Goal: Use online tool/utility: Utilize a website feature to perform a specific function

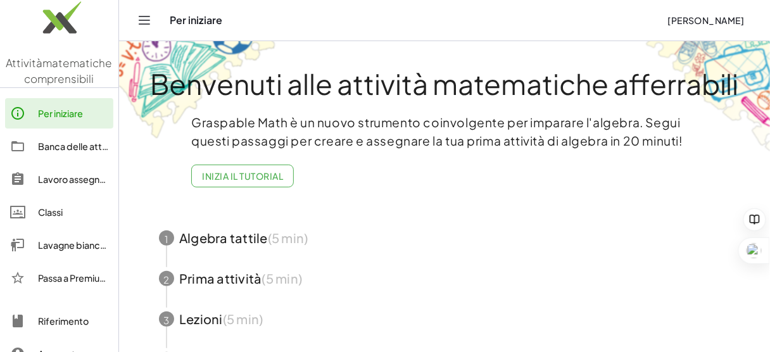
click at [48, 241] on font "Lavagne bianche" at bounding box center [74, 244] width 73 height 11
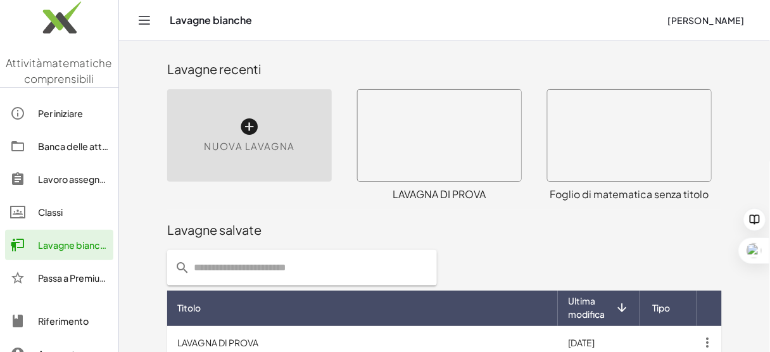
click at [244, 128] on icon at bounding box center [249, 126] width 20 height 20
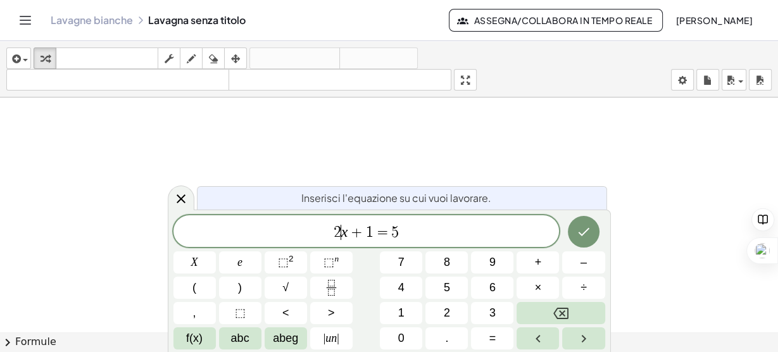
click at [341, 232] on var "x" at bounding box center [344, 231] width 7 height 16
drag, startPoint x: 330, startPoint y: 233, endPoint x: 406, endPoint y: 230, distance: 75.3
click at [406, 230] on span "2 x + 1 = 5" at bounding box center [366, 232] width 386 height 18
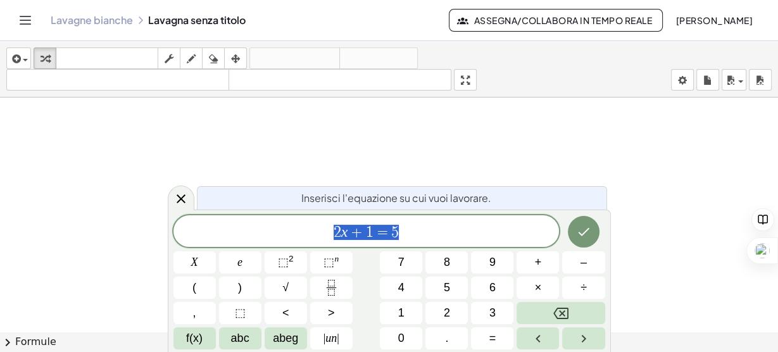
drag, startPoint x: 394, startPoint y: 231, endPoint x: 311, endPoint y: 238, distance: 82.6
click at [311, 238] on span "2 x + 1 = 5" at bounding box center [366, 232] width 386 height 18
drag, startPoint x: 311, startPoint y: 238, endPoint x: 508, endPoint y: 220, distance: 197.0
click at [535, 221] on div "2 x + 1 = 5 ​" at bounding box center [366, 231] width 386 height 32
drag, startPoint x: 414, startPoint y: 228, endPoint x: 320, endPoint y: 230, distance: 93.7
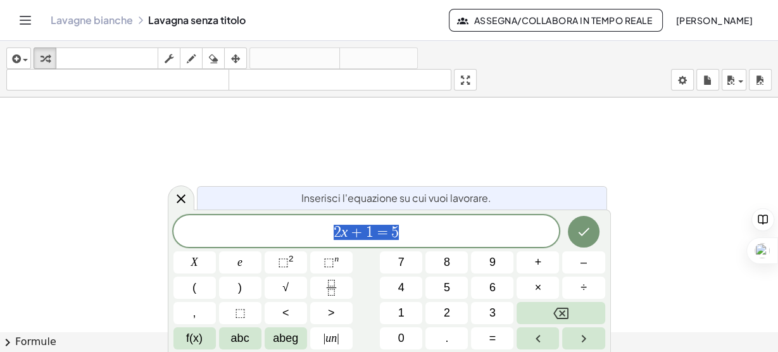
click at [314, 227] on span "2 x + 1 = 5" at bounding box center [366, 232] width 386 height 18
drag, startPoint x: 358, startPoint y: 238, endPoint x: 346, endPoint y: 233, distance: 13.0
click at [346, 233] on span "​" at bounding box center [366, 232] width 386 height 18
click at [230, 127] on div at bounding box center [389, 341] width 778 height 488
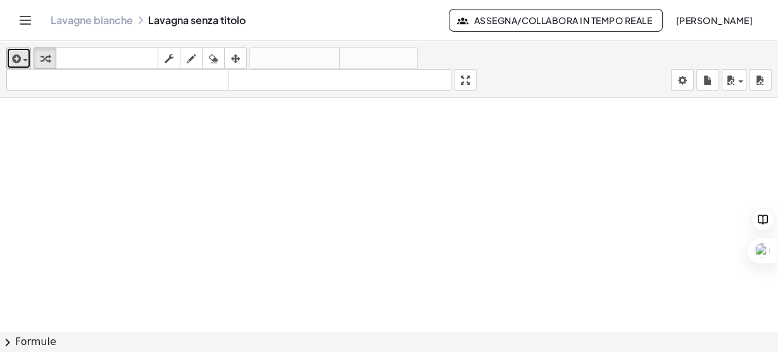
click at [20, 56] on icon "button" at bounding box center [14, 58] width 11 height 15
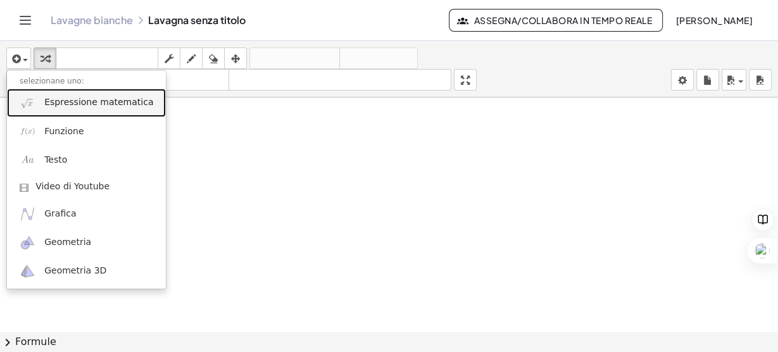
click at [65, 105] on font "Espressione matematica" at bounding box center [98, 102] width 109 height 10
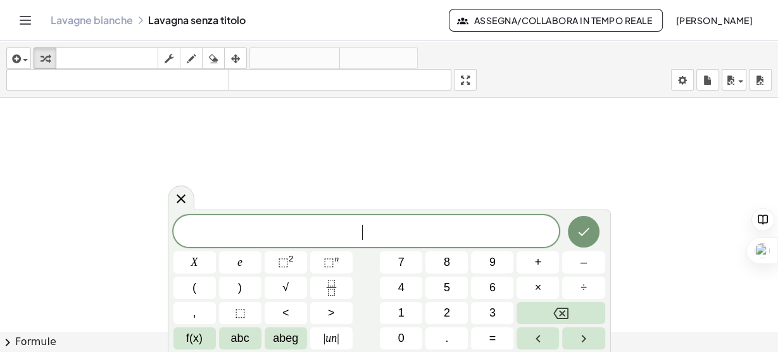
drag, startPoint x: 359, startPoint y: 234, endPoint x: 285, endPoint y: 147, distance: 114.4
click at [285, 147] on div at bounding box center [389, 341] width 778 height 488
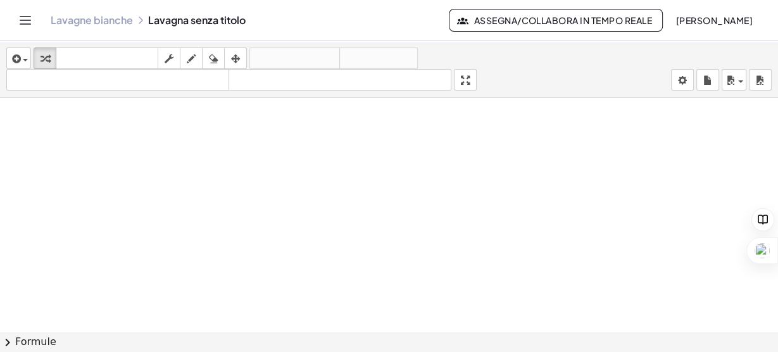
drag, startPoint x: 157, startPoint y: 178, endPoint x: 281, endPoint y: 203, distance: 126.6
click at [281, 203] on div at bounding box center [389, 341] width 778 height 488
drag, startPoint x: 473, startPoint y: 78, endPoint x: 473, endPoint y: 139, distance: 61.4
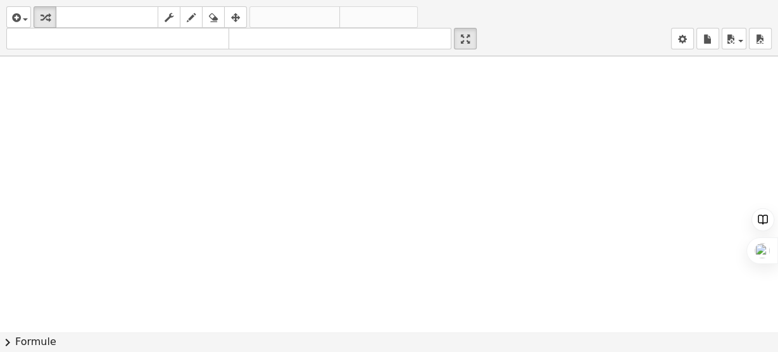
click at [473, 139] on div "inserire selezionane uno: Espressione matematica Funzione Testo Video di Youtub…" at bounding box center [389, 176] width 778 height 352
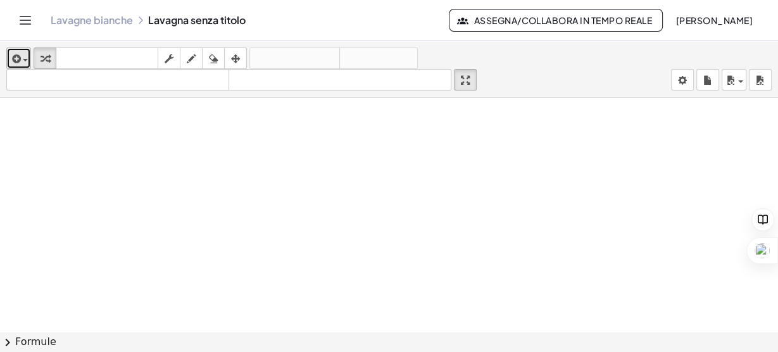
click at [12, 54] on icon "button" at bounding box center [14, 58] width 11 height 15
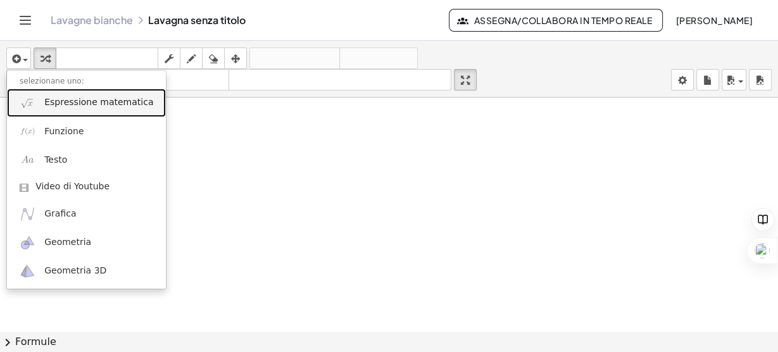
click at [52, 107] on font "Espressione matematica" at bounding box center [98, 102] width 109 height 10
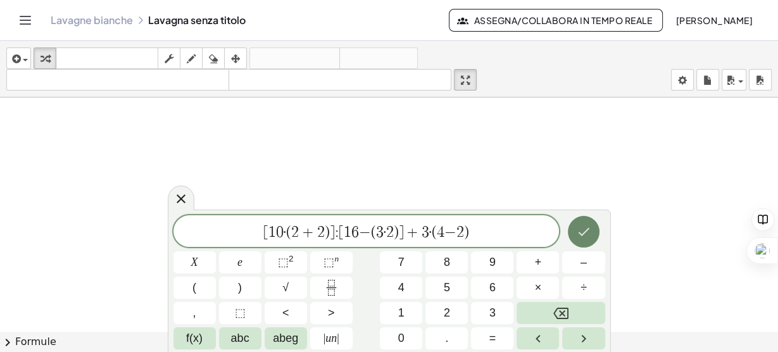
click at [573, 230] on button "Fatto" at bounding box center [584, 232] width 32 height 32
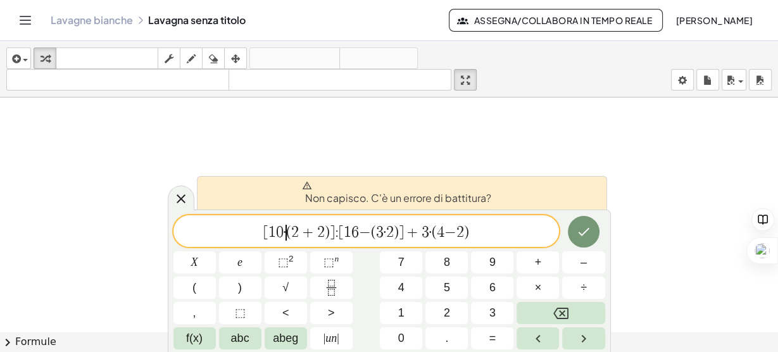
click at [287, 233] on span "(" at bounding box center [288, 232] width 5 height 15
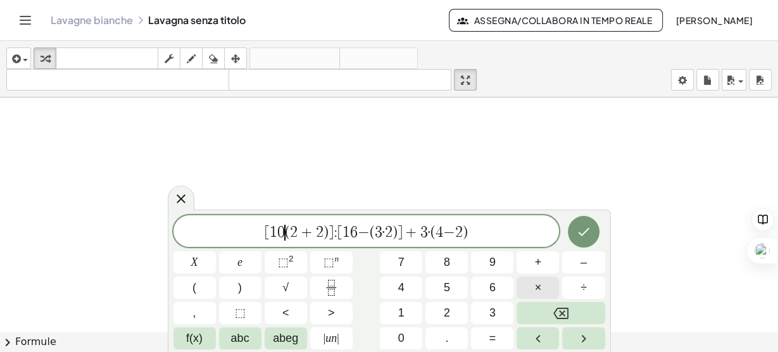
click at [537, 291] on font "×" at bounding box center [538, 287] width 7 height 13
click at [338, 232] on span "[ 1 0 · ( 2 + 2 ) ] : [ 1 6 − ( 3 · 2 ) ] + 3 · ( 4 − 2 )" at bounding box center [366, 232] width 386 height 18
click at [591, 285] on button "÷" at bounding box center [583, 288] width 42 height 22
click at [392, 230] on span "[ 1 0 · ( 2 + 2 ) ] ÷ [ 1 6 − ( 3 · 2 ) ] + 3 · ( 4 − 2 )" at bounding box center [366, 232] width 386 height 18
click at [544, 282] on button "×" at bounding box center [537, 288] width 42 height 22
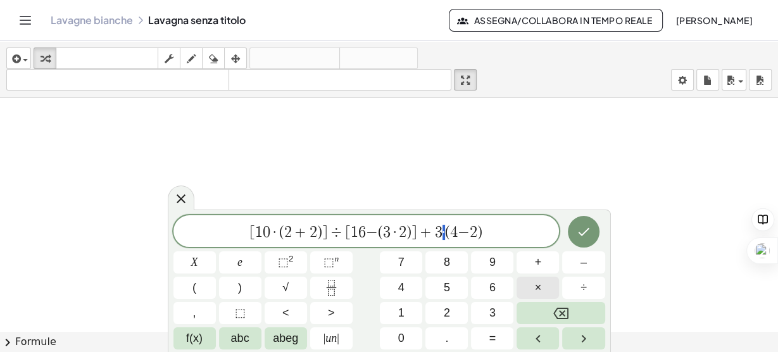
click at [542, 282] on button "×" at bounding box center [537, 288] width 42 height 22
click at [592, 226] on button "Fatto" at bounding box center [584, 232] width 32 height 32
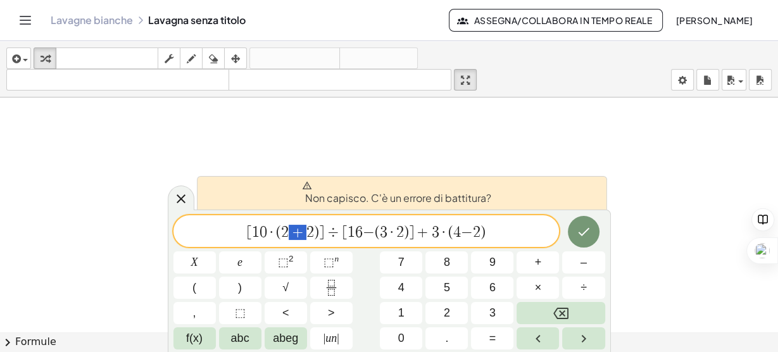
drag, startPoint x: 304, startPoint y: 234, endPoint x: 294, endPoint y: 231, distance: 10.4
click at [545, 261] on button "+" at bounding box center [537, 262] width 42 height 22
drag, startPoint x: 373, startPoint y: 228, endPoint x: 366, endPoint y: 228, distance: 7.0
click at [590, 261] on button "–" at bounding box center [583, 262] width 42 height 22
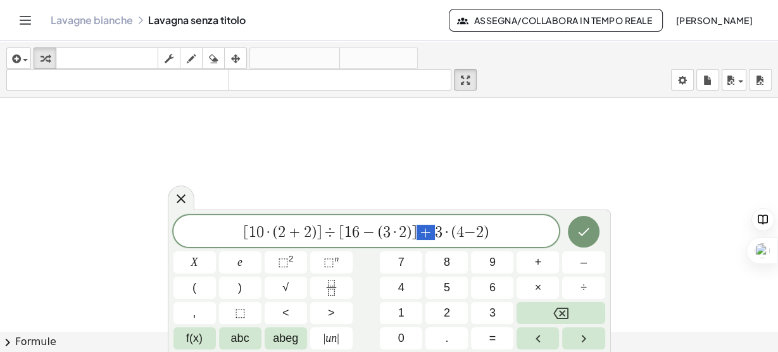
drag, startPoint x: 431, startPoint y: 232, endPoint x: 421, endPoint y: 231, distance: 9.6
click at [521, 263] on button "+" at bounding box center [537, 262] width 42 height 22
drag, startPoint x: 474, startPoint y: 231, endPoint x: 466, endPoint y: 230, distance: 8.3
click at [580, 261] on font "–" at bounding box center [583, 262] width 6 height 13
click at [594, 227] on button "Fatto" at bounding box center [584, 232] width 32 height 32
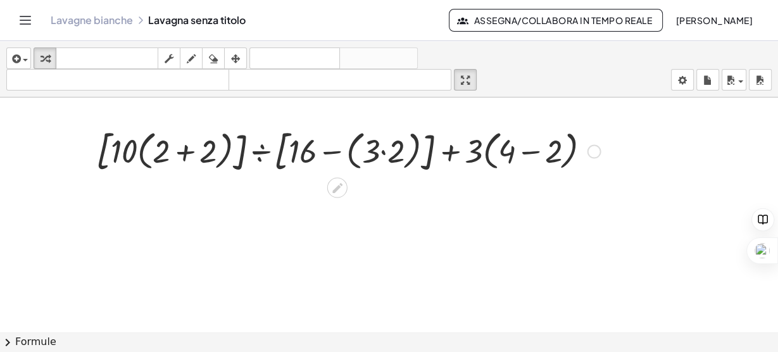
click at [334, 187] on icon at bounding box center [337, 188] width 10 height 10
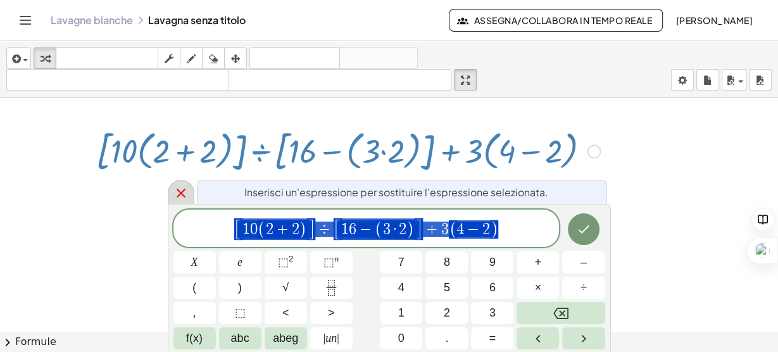
click at [177, 190] on icon at bounding box center [181, 193] width 9 height 9
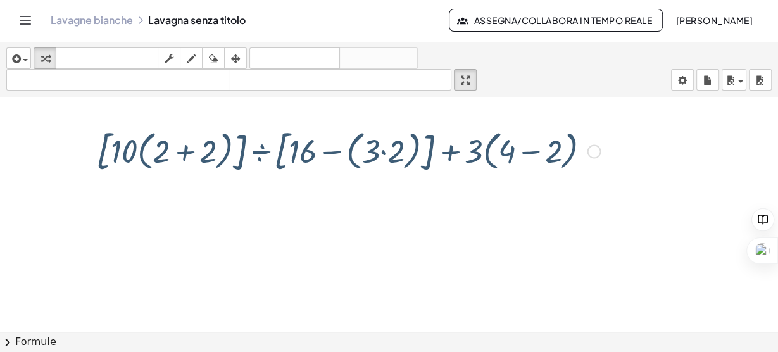
click at [186, 147] on div at bounding box center [348, 150] width 517 height 53
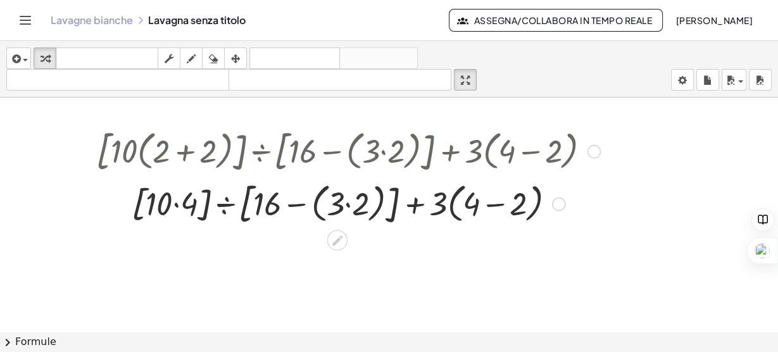
click at [348, 203] on div at bounding box center [348, 203] width 517 height 53
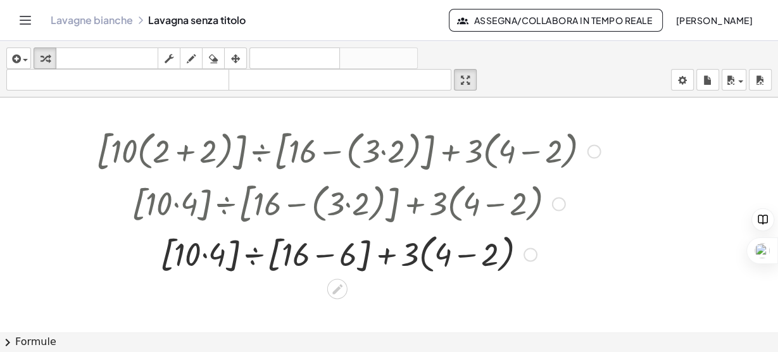
click at [465, 252] on div at bounding box center [348, 253] width 517 height 49
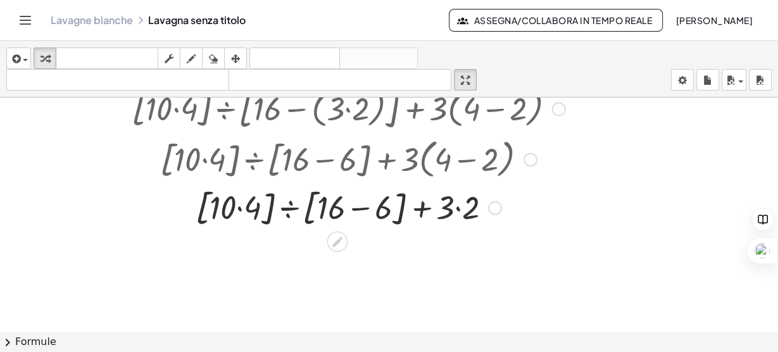
scroll to position [101, 0]
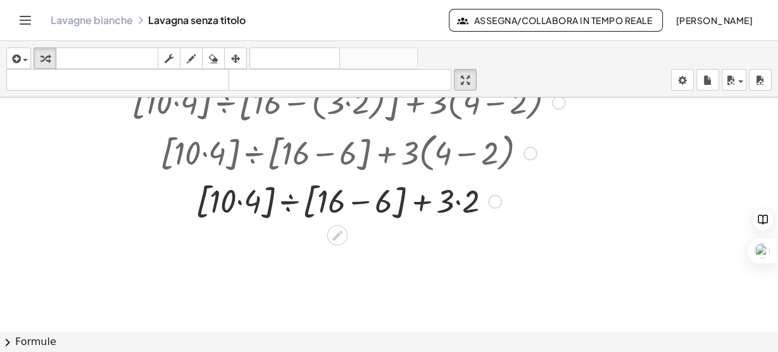
click at [236, 197] on div at bounding box center [348, 200] width 517 height 48
click at [240, 201] on div at bounding box center [348, 200] width 517 height 48
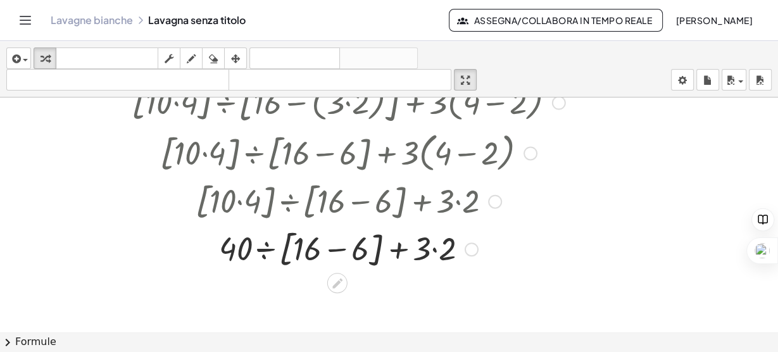
click at [340, 251] on div at bounding box center [348, 248] width 517 height 48
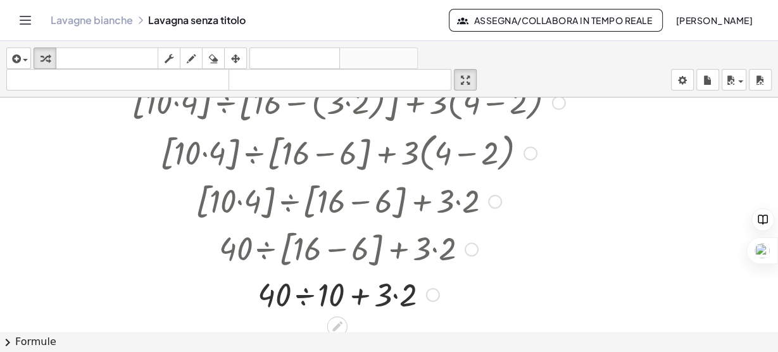
click at [394, 293] on div at bounding box center [348, 292] width 517 height 43
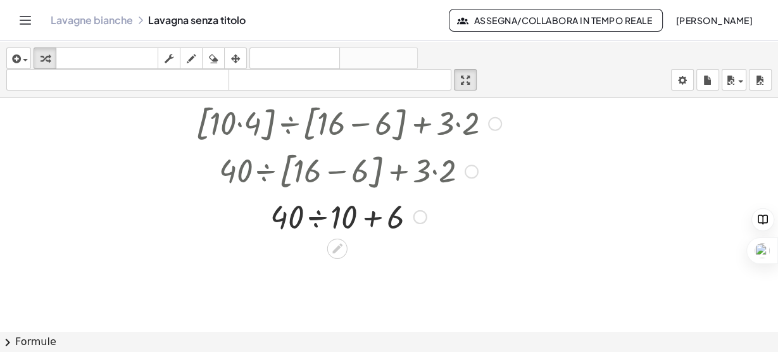
scroll to position [203, 0]
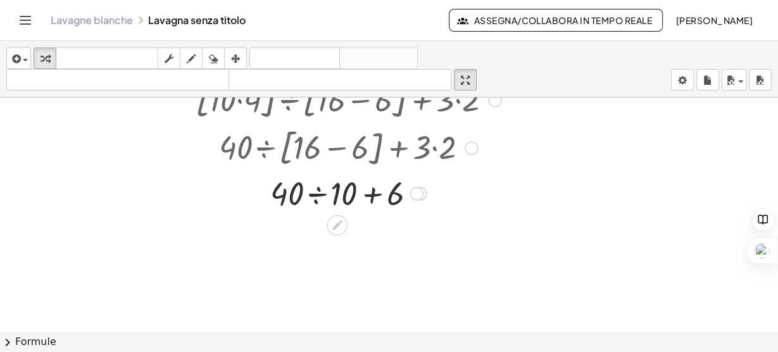
click at [316, 192] on div at bounding box center [348, 191] width 517 height 43
click at [338, 192] on div at bounding box center [348, 191] width 517 height 43
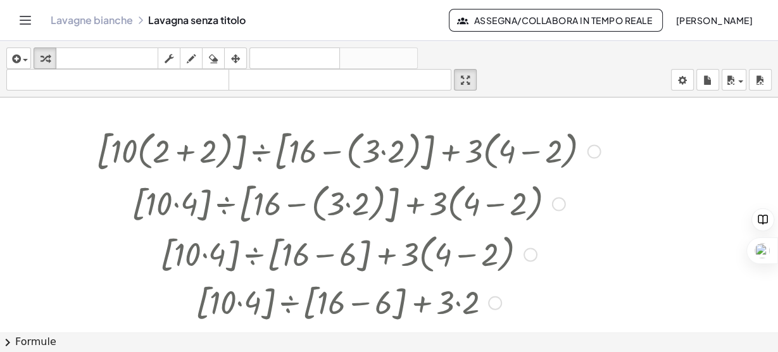
scroll to position [0, 0]
click at [356, 158] on div at bounding box center [348, 150] width 517 height 53
click at [595, 153] on div at bounding box center [594, 151] width 14 height 14
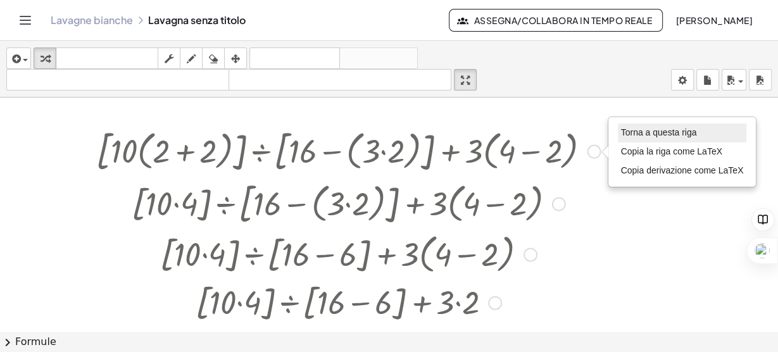
click at [647, 127] on font "Torna a questa riga" at bounding box center [659, 132] width 76 height 10
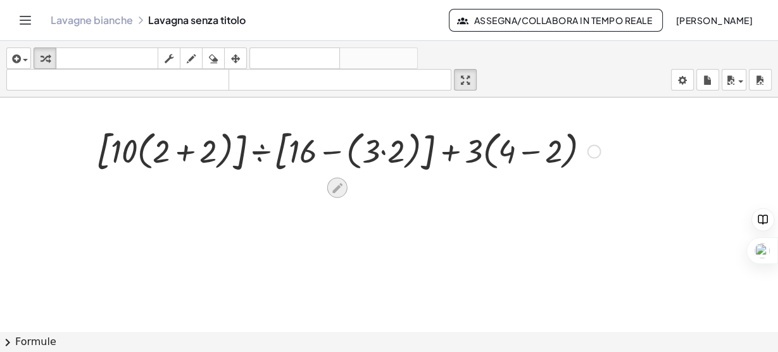
click at [333, 184] on icon at bounding box center [336, 187] width 13 height 13
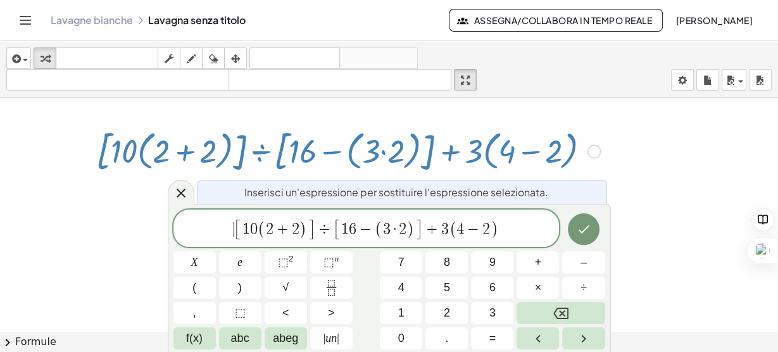
click at [236, 230] on span "[" at bounding box center [238, 229] width 8 height 22
click at [248, 339] on font "abc" at bounding box center [240, 338] width 18 height 13
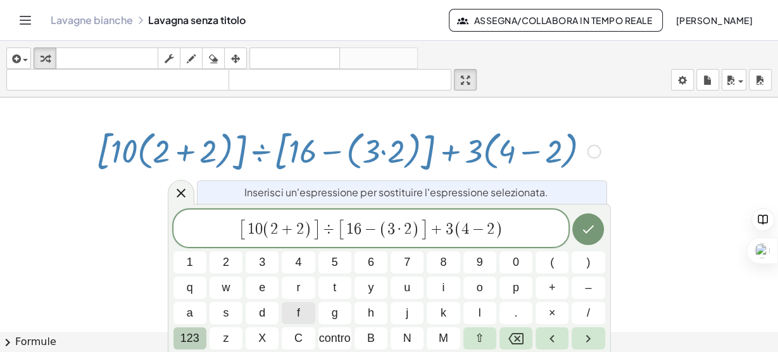
click at [193, 339] on font "123" at bounding box center [189, 338] width 19 height 13
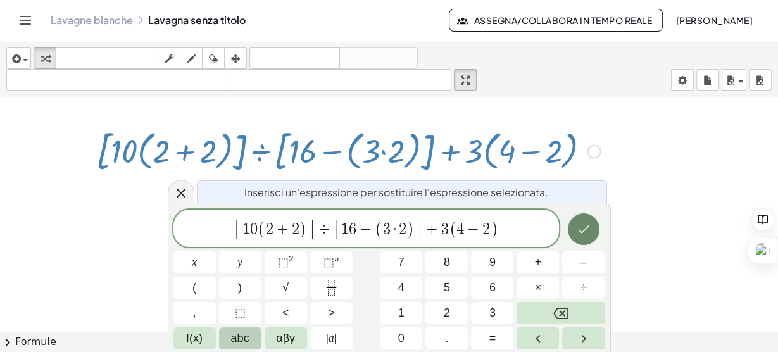
click at [596, 234] on button "Fatto" at bounding box center [584, 229] width 32 height 32
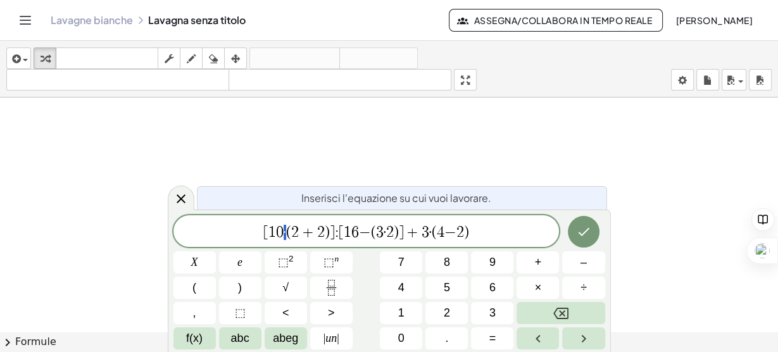
click at [285, 230] on span "[ 1 0 · ( 2 + 2 ) ] : [ 1 6 − ( 3 · 2 ) ] + 3 · ( 4 − 2 )" at bounding box center [366, 232] width 386 height 18
click at [537, 281] on font "×" at bounding box center [538, 287] width 7 height 13
drag, startPoint x: 315, startPoint y: 234, endPoint x: 304, endPoint y: 232, distance: 10.3
click at [544, 261] on button "+" at bounding box center [537, 262] width 42 height 22
click at [582, 285] on font "÷" at bounding box center [583, 287] width 6 height 13
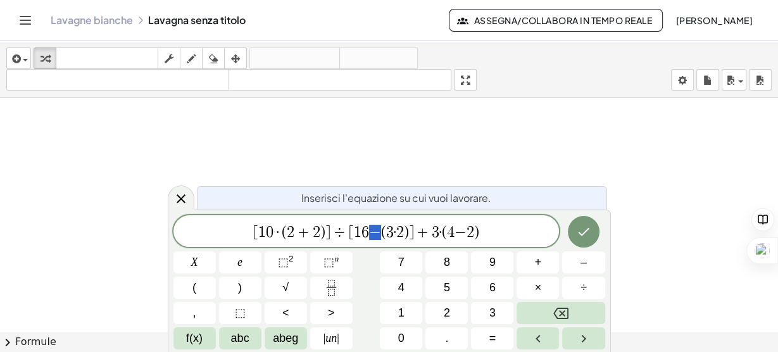
drag, startPoint x: 382, startPoint y: 231, endPoint x: 373, endPoint y: 230, distance: 8.9
click at [373, 230] on span "[ 1 0 · ( 2 + 2 ) ] ÷ [ 1 6 − ( 3 · 2 ) ] + 3 · ( 4 − 2 )" at bounding box center [366, 232] width 386 height 18
click at [578, 264] on button "–" at bounding box center [583, 262] width 42 height 22
drag, startPoint x: 430, startPoint y: 233, endPoint x: 423, endPoint y: 232, distance: 7.0
click at [539, 263] on font "+" at bounding box center [538, 262] width 7 height 13
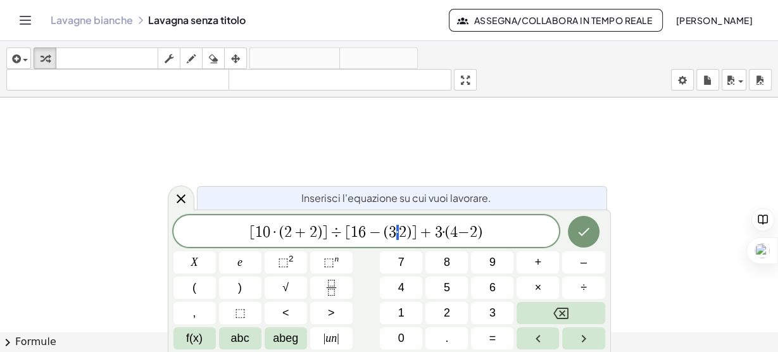
click at [396, 231] on span "[ 1 0 · ( 2 + 2 ) ] ÷ [ 1 6 − ( 3 · 2 ) ] + 3 · ( 4 − 2 )" at bounding box center [366, 232] width 386 height 18
click at [540, 284] on font "×" at bounding box center [538, 287] width 7 height 13
click at [446, 230] on span "[ 1 0 · ( 2 + 2 ) ] ÷ [ 1 6 − ( 3 · 2 ) ] + 3 · ( 4 − 2 )" at bounding box center [366, 232] width 386 height 18
click at [535, 289] on font "×" at bounding box center [538, 287] width 7 height 13
drag, startPoint x: 472, startPoint y: 228, endPoint x: 466, endPoint y: 228, distance: 6.4
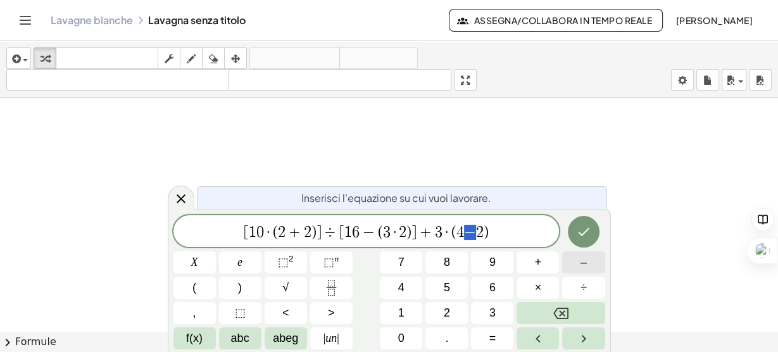
click at [577, 263] on button "–" at bounding box center [583, 262] width 42 height 22
click at [583, 233] on icon "Fatto" at bounding box center [583, 232] width 11 height 8
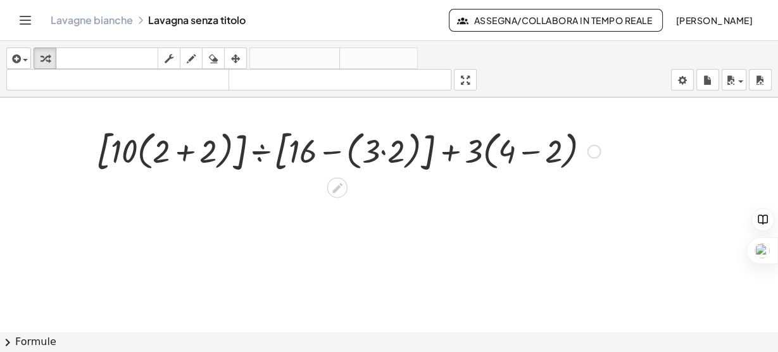
click at [184, 150] on div at bounding box center [348, 150] width 517 height 53
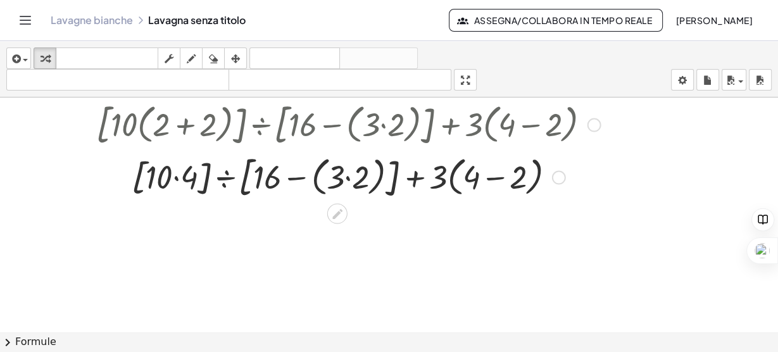
scroll to position [51, 0]
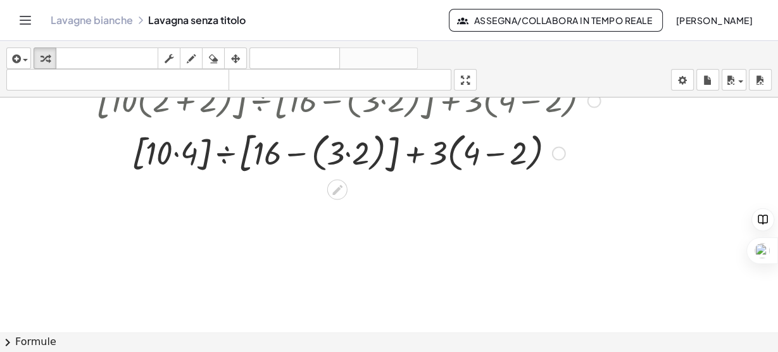
click at [349, 154] on div at bounding box center [348, 152] width 517 height 53
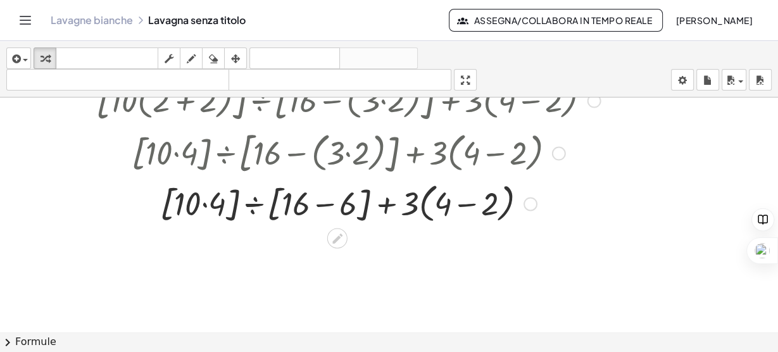
click at [465, 203] on div at bounding box center [348, 202] width 517 height 49
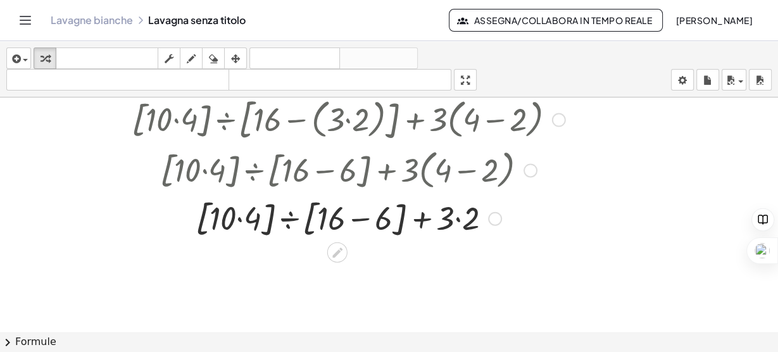
scroll to position [101, 0]
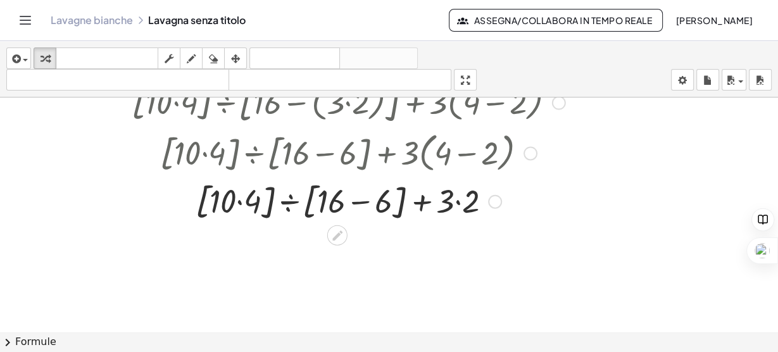
click at [240, 201] on div at bounding box center [348, 200] width 517 height 48
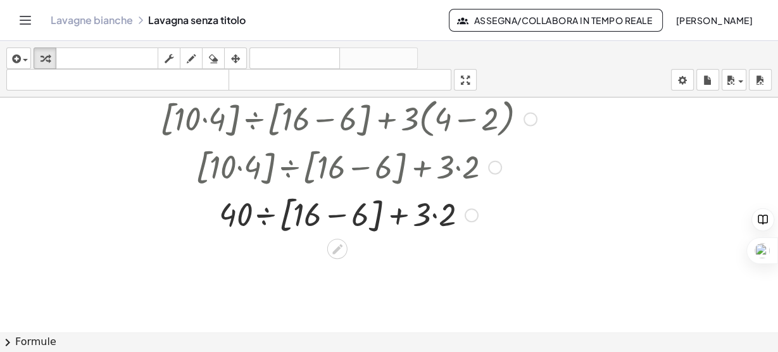
scroll to position [152, 0]
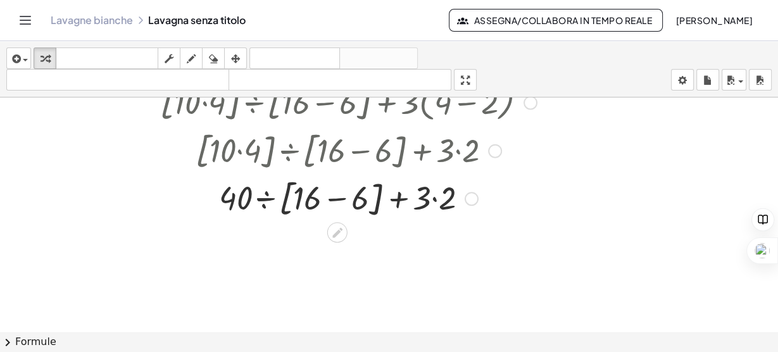
click at [335, 199] on div at bounding box center [348, 197] width 517 height 48
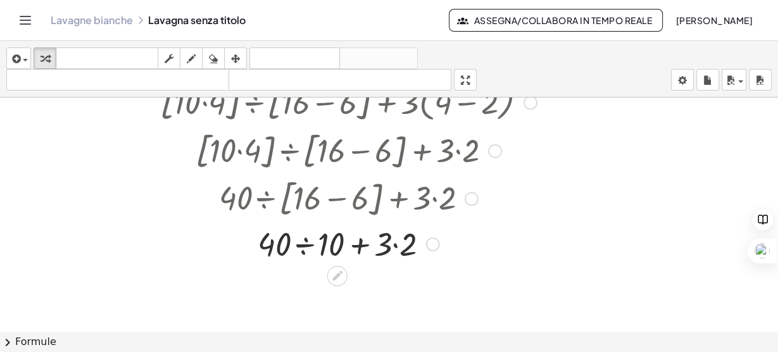
click at [398, 245] on div at bounding box center [348, 242] width 517 height 43
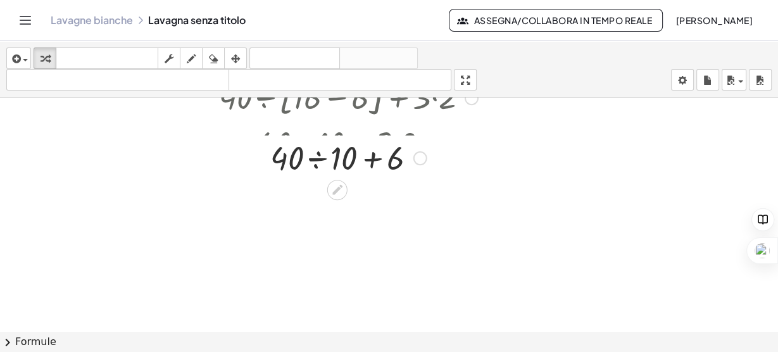
scroll to position [253, 0]
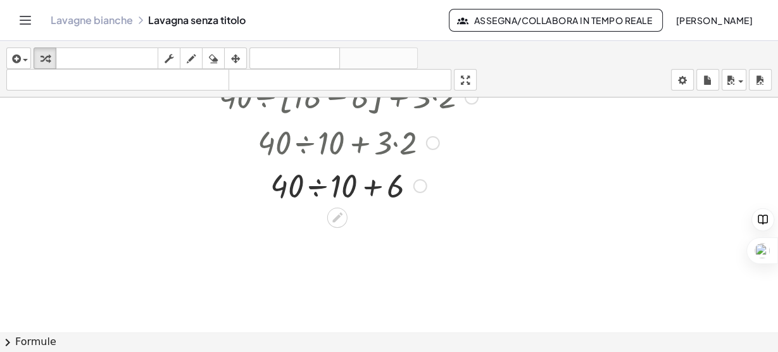
click at [313, 187] on div at bounding box center [348, 184] width 517 height 43
click at [335, 187] on div at bounding box center [348, 184] width 517 height 43
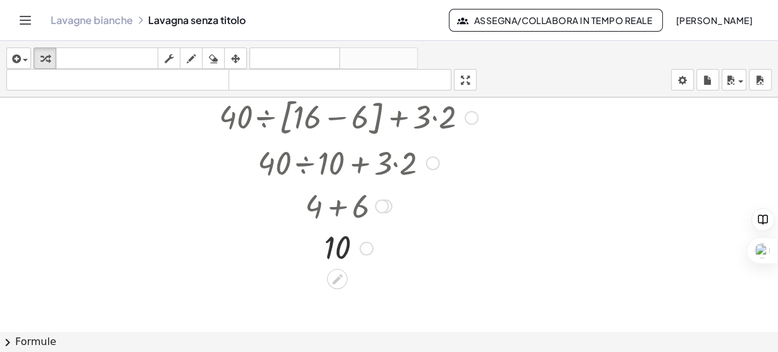
scroll to position [235, 0]
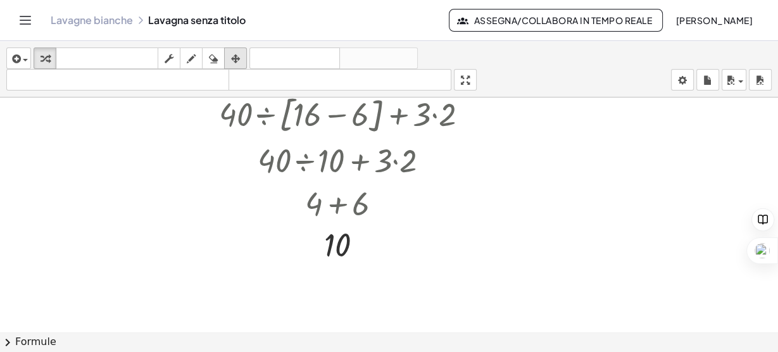
click at [236, 59] on icon "button" at bounding box center [235, 58] width 9 height 15
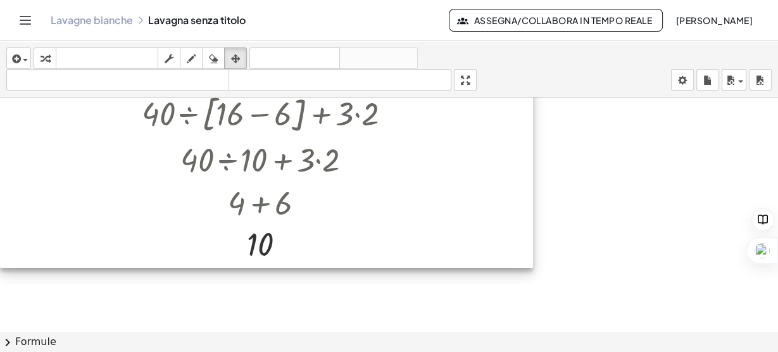
drag, startPoint x: 315, startPoint y: 184, endPoint x: 230, endPoint y: 183, distance: 84.8
click at [230, 183] on div at bounding box center [266, 76] width 533 height 383
drag, startPoint x: 532, startPoint y: 266, endPoint x: 511, endPoint y: 247, distance: 29.1
click at [511, 247] on div "+ · [ · 10 · ( + 2 + 2 ) ] ÷ [ + 16 − ( · 3 · 2 ) ] + · 3 · ( + 4 − 2 ) + · [ ·…" at bounding box center [389, 215] width 778 height 707
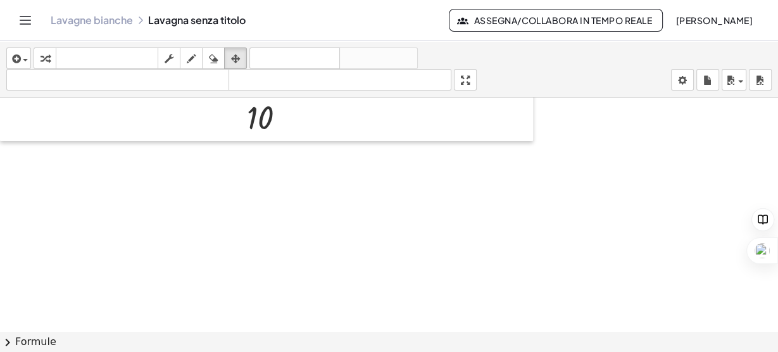
scroll to position [387, 0]
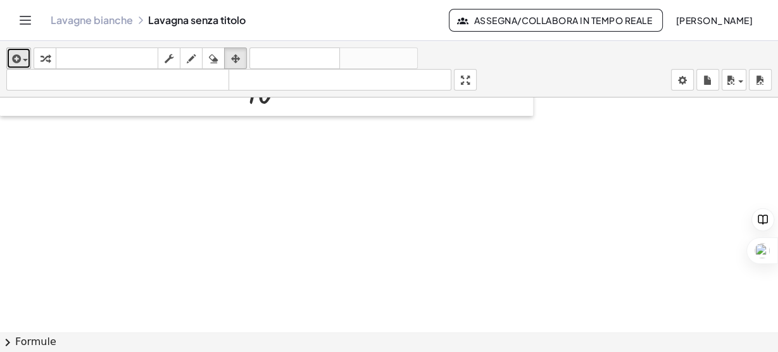
click at [19, 59] on icon "button" at bounding box center [14, 58] width 11 height 15
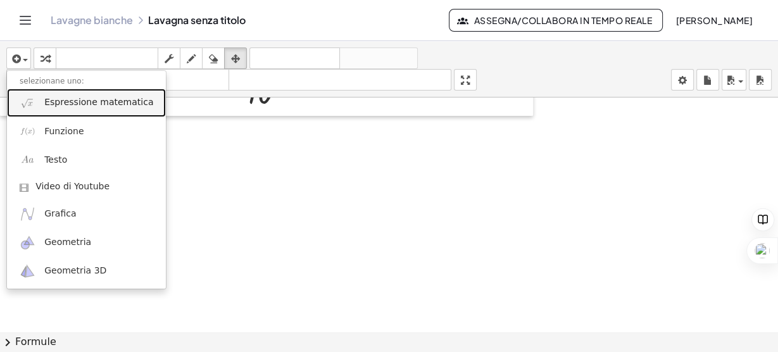
click at [41, 106] on link "Espressione matematica" at bounding box center [86, 103] width 159 height 28
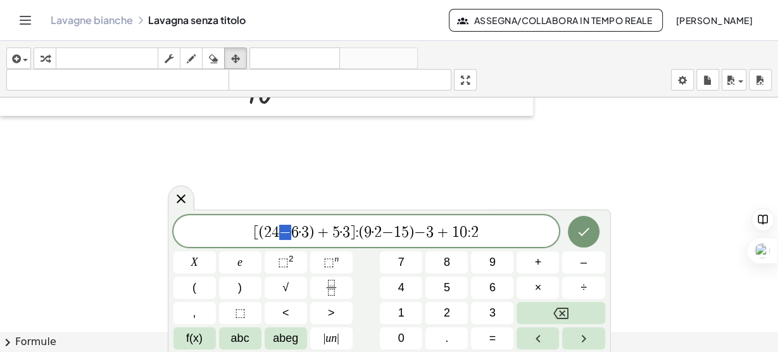
drag, startPoint x: 292, startPoint y: 231, endPoint x: 281, endPoint y: 229, distance: 10.9
click at [281, 229] on span "[ ( 2 4 − 6 · 3 ) + 5 · 3 ] : ( 9 · 2 − 1 5 ) − 3 + 1 0 : 2" at bounding box center [366, 232] width 386 height 18
click at [577, 263] on button "–" at bounding box center [583, 262] width 42 height 22
click at [530, 282] on button "×" at bounding box center [537, 288] width 42 height 22
drag, startPoint x: 336, startPoint y: 228, endPoint x: 323, endPoint y: 227, distance: 12.7
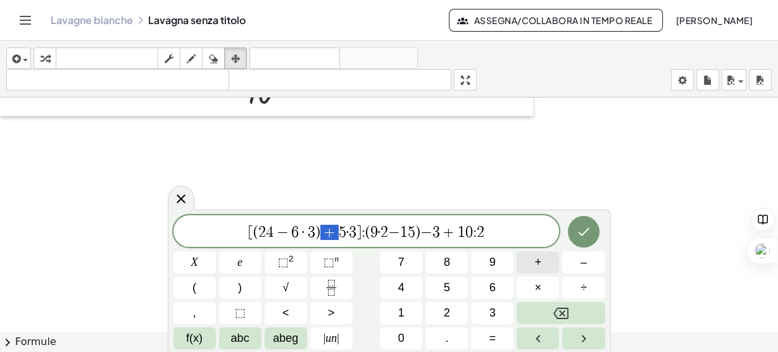
click at [540, 267] on font "+" at bounding box center [538, 262] width 7 height 13
click at [347, 227] on span "[ ( 2 4 − 6 · 3 ) + 5 · 3 ] : ( 9 · 2 − 1 5 ) − 3 + 1 0 : 2" at bounding box center [366, 232] width 386 height 18
click at [539, 287] on font "×" at bounding box center [538, 287] width 7 height 13
click at [365, 230] on span "[ ( 2 4 − 6 · 3 ) + 5 · 3 ] : ( 9 · 2 − 1 5 ) − 3 + 1 0 : 2" at bounding box center [366, 232] width 386 height 18
click at [578, 286] on button "÷" at bounding box center [583, 288] width 42 height 22
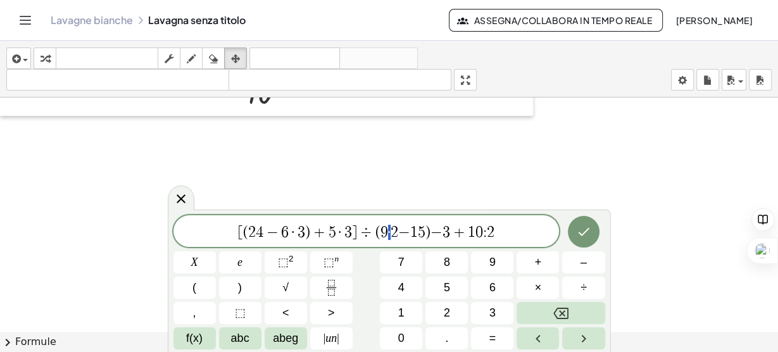
click at [387, 229] on span "[ ( 2 4 − 6 · 3 ) + 5 · 3 ] ÷ ( 9 · 2 − 1 5 ) − 3 + 1 0 : 2" at bounding box center [366, 232] width 386 height 18
click at [532, 289] on button "×" at bounding box center [537, 288] width 42 height 22
drag, startPoint x: 413, startPoint y: 232, endPoint x: 401, endPoint y: 231, distance: 11.5
click at [401, 231] on span "[ ( 2 4 − 6 · 3 ) + 5 · 3 ] ÷ ( 9 · 2 − 1 5 ) − 3 + 1 0 : 2" at bounding box center [366, 232] width 386 height 18
click at [587, 262] on button "–" at bounding box center [583, 262] width 42 height 22
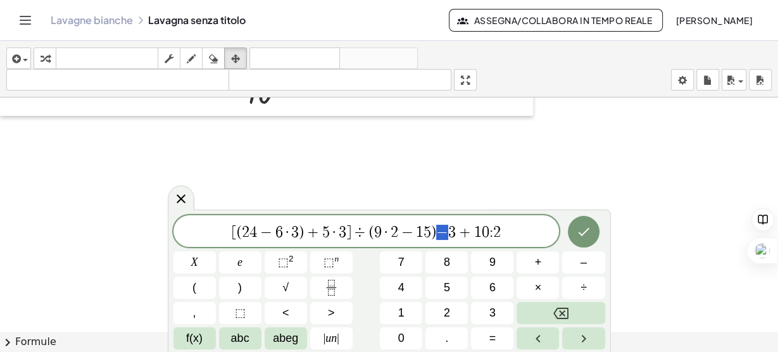
drag, startPoint x: 444, startPoint y: 232, endPoint x: 436, endPoint y: 231, distance: 7.6
click at [587, 261] on button "–" at bounding box center [583, 262] width 42 height 22
drag, startPoint x: 472, startPoint y: 231, endPoint x: 462, endPoint y: 230, distance: 10.1
click at [537, 264] on font "+" at bounding box center [538, 262] width 7 height 13
click at [491, 230] on span "[ ( 2 4 − 6 · 3 ) + 5 · 3 ] ÷ ( 9 · 2 − 1 5 ) − 3 + 1 0 : 2" at bounding box center [366, 232] width 386 height 18
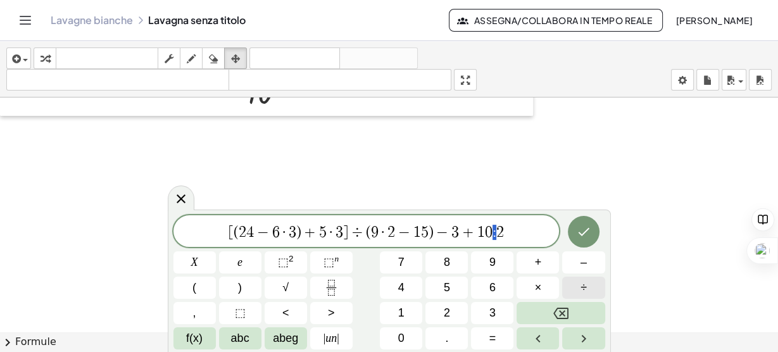
click at [585, 283] on font "÷" at bounding box center [583, 287] width 6 height 13
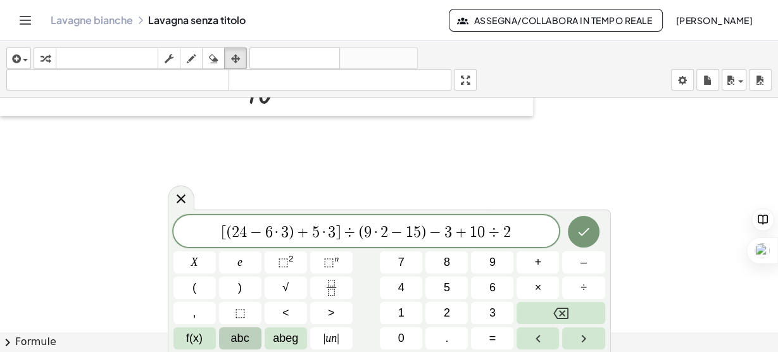
click at [236, 343] on font "abc" at bounding box center [240, 338] width 18 height 13
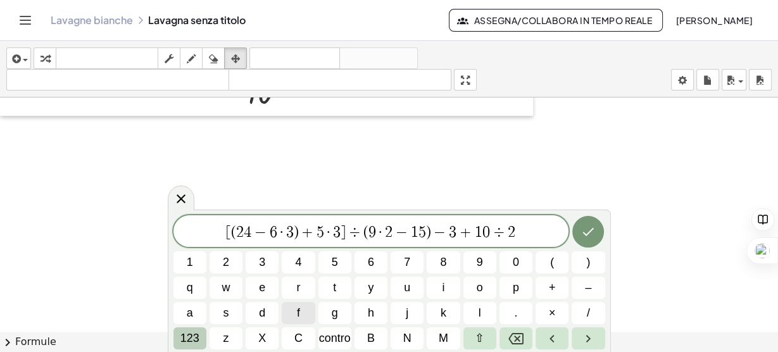
click at [187, 336] on font "123" at bounding box center [189, 338] width 19 height 13
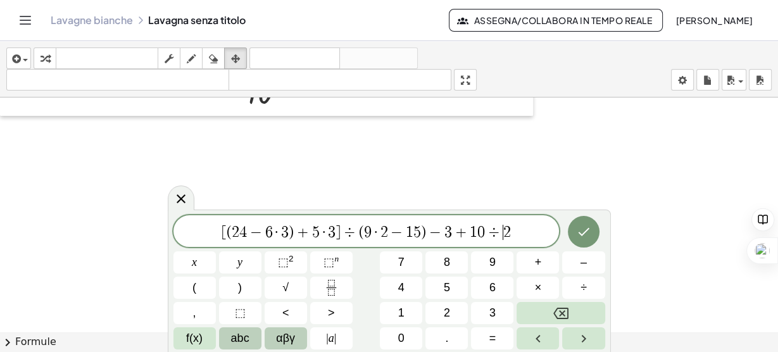
click at [292, 335] on span "αβγ" at bounding box center [285, 338] width 19 height 17
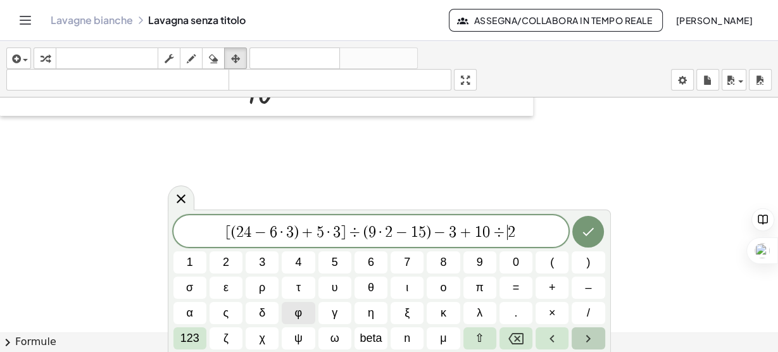
click at [580, 339] on icon "Freccia destra" at bounding box center [587, 338] width 15 height 15
click at [556, 338] on icon "Freccia sinistra" at bounding box center [551, 338] width 15 height 15
click at [192, 340] on font "123" at bounding box center [189, 338] width 19 height 13
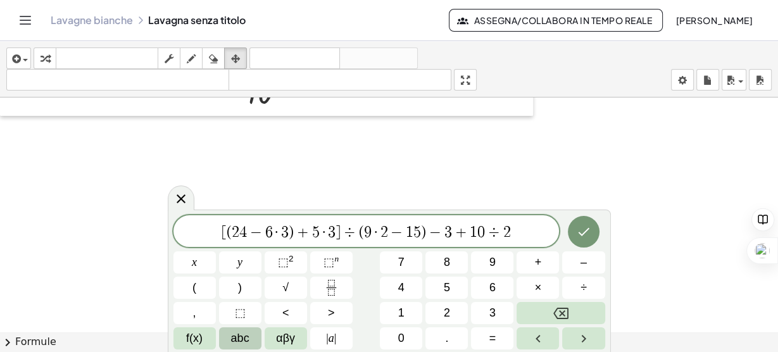
click at [213, 234] on span "[ ( 2 4 − 6 · 3 ) + 5 · 3 ] ÷ ( 9 · 2 − 1 5 ) − 3 + 1 0 ÷ ​ 2" at bounding box center [366, 232] width 386 height 18
click at [485, 232] on span "÷" at bounding box center [494, 232] width 18 height 15
click at [252, 291] on button ")" at bounding box center [240, 288] width 42 height 22
click at [240, 318] on span "⬚" at bounding box center [240, 312] width 11 height 17
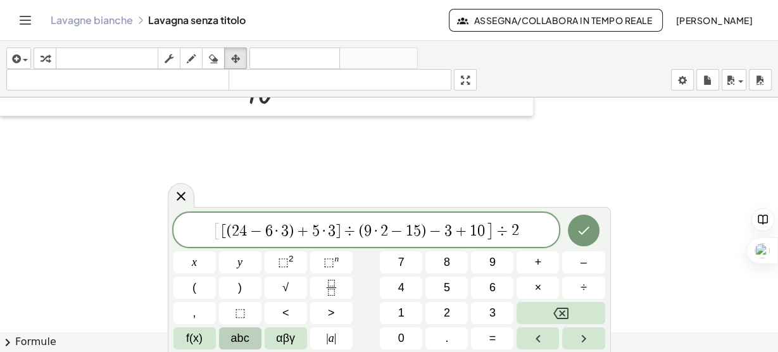
click at [213, 230] on span "[ [ ( 2 4 − 6 · 3 ) + 5 · 3 ] ÷ ( 9 · 2 − 1 5 ) − 3 + 1 0 ] ​ ÷ 2" at bounding box center [366, 230] width 386 height 21
click at [584, 227] on icon "Fatto" at bounding box center [583, 230] width 15 height 15
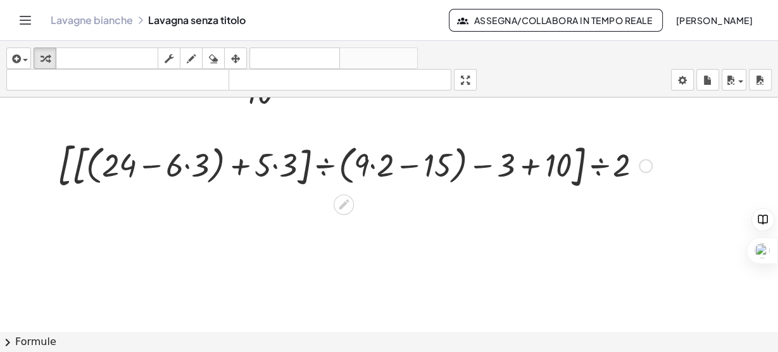
click at [148, 165] on div at bounding box center [354, 165] width 607 height 58
click at [187, 166] on div at bounding box center [354, 165] width 607 height 58
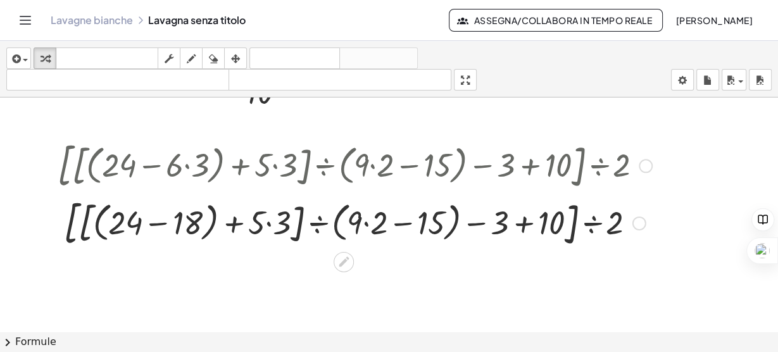
click at [267, 223] on div at bounding box center [354, 222] width 607 height 58
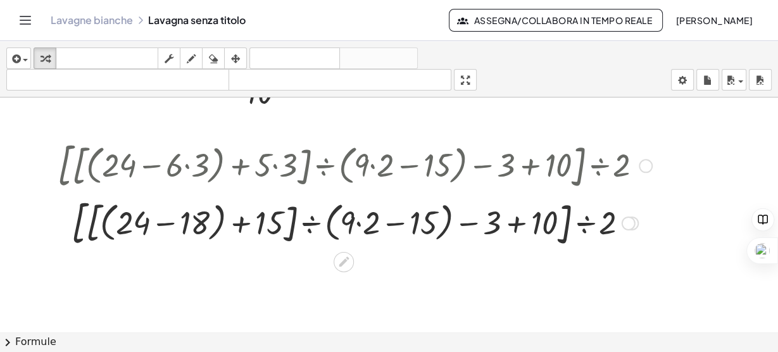
click at [358, 222] on div at bounding box center [354, 222] width 607 height 58
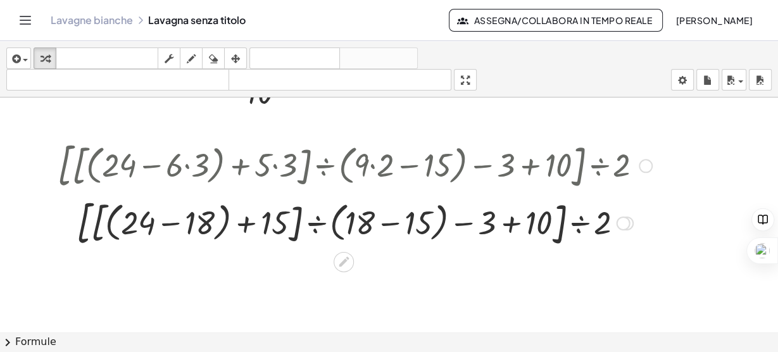
click at [511, 223] on div at bounding box center [354, 222] width 607 height 58
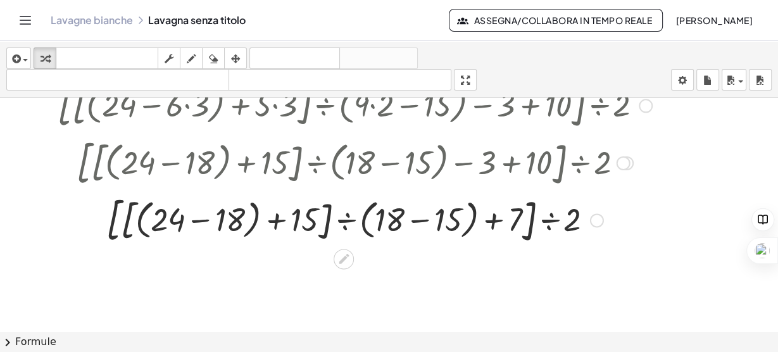
scroll to position [471, 0]
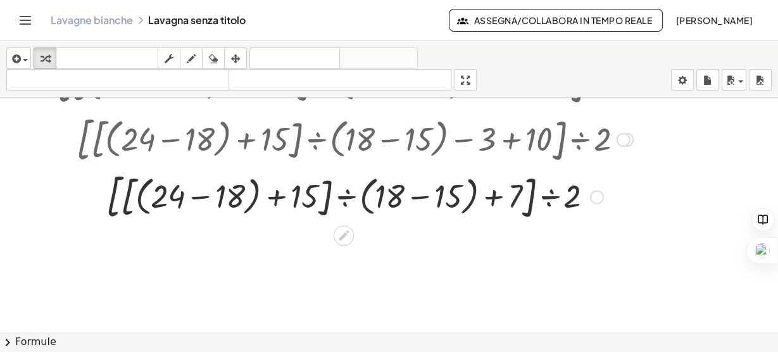
click at [194, 195] on div at bounding box center [354, 196] width 607 height 58
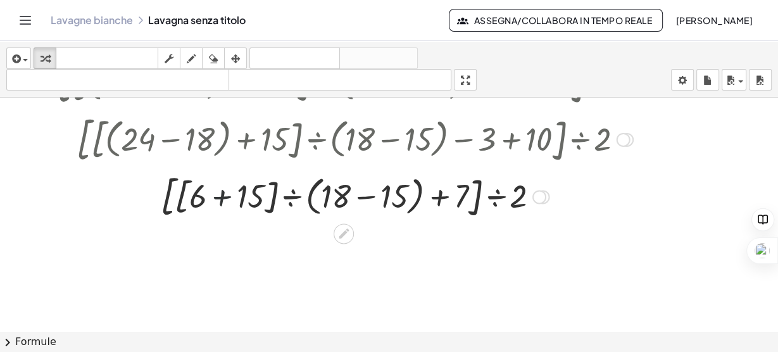
click at [219, 196] on div at bounding box center [354, 195] width 607 height 53
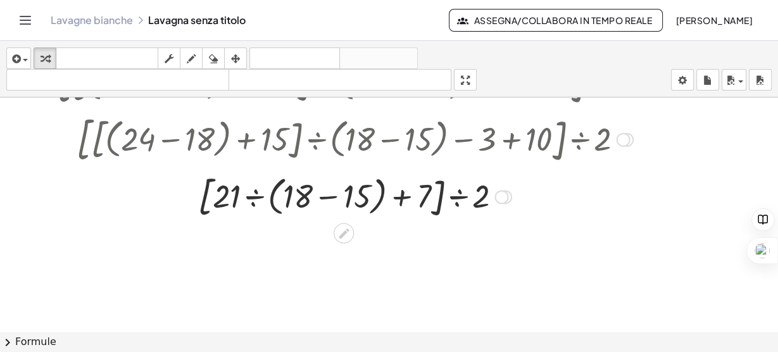
click at [331, 196] on div at bounding box center [354, 195] width 607 height 53
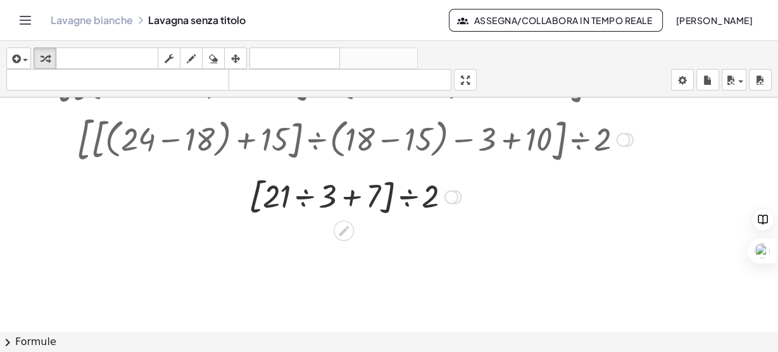
click at [304, 198] on div at bounding box center [354, 195] width 607 height 48
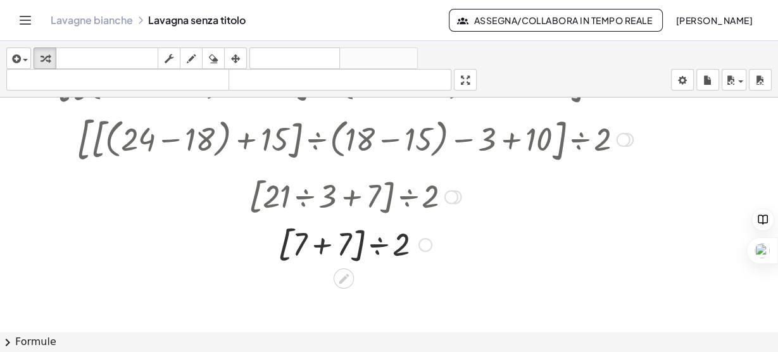
click at [318, 241] on div at bounding box center [354, 244] width 607 height 48
click at [351, 285] on div at bounding box center [354, 288] width 607 height 43
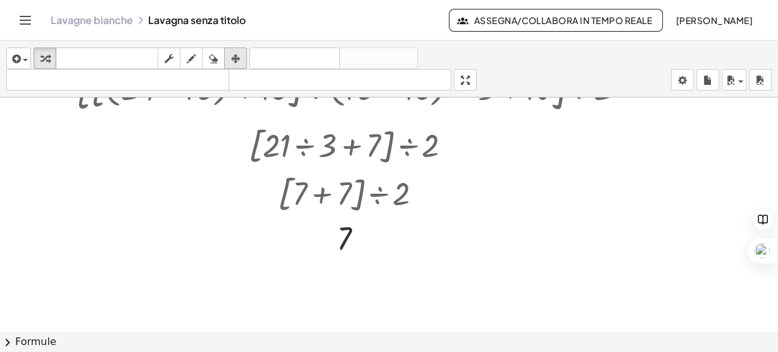
click at [230, 54] on div "button" at bounding box center [235, 58] width 16 height 15
